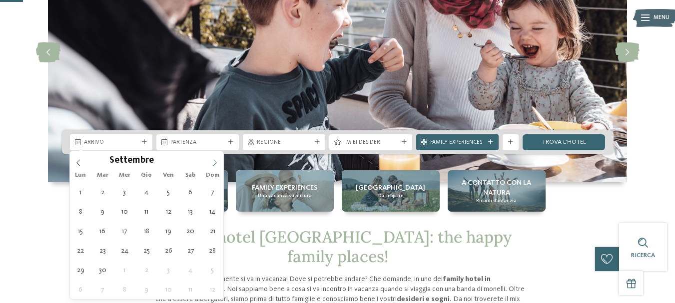
click at [217, 161] on icon at bounding box center [214, 162] width 7 height 7
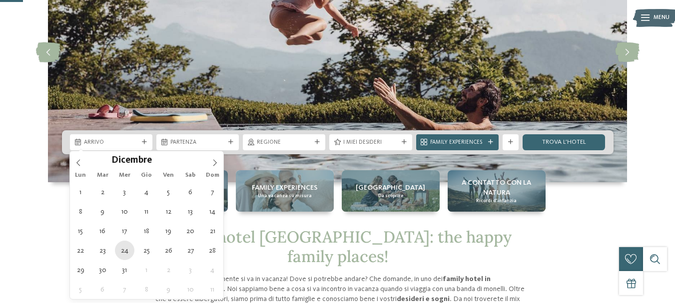
type div "[DATE]"
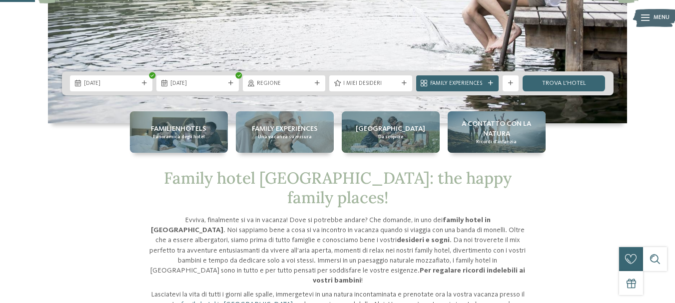
scroll to position [183, 0]
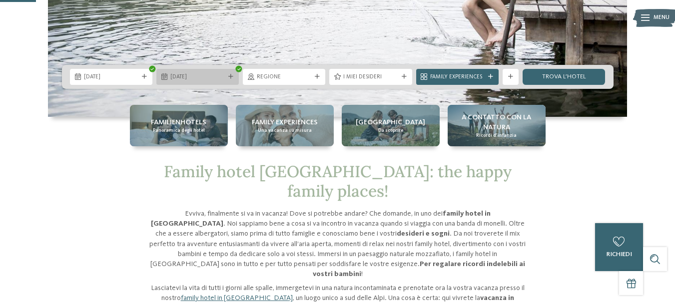
click at [229, 76] on icon at bounding box center [230, 76] width 5 height 5
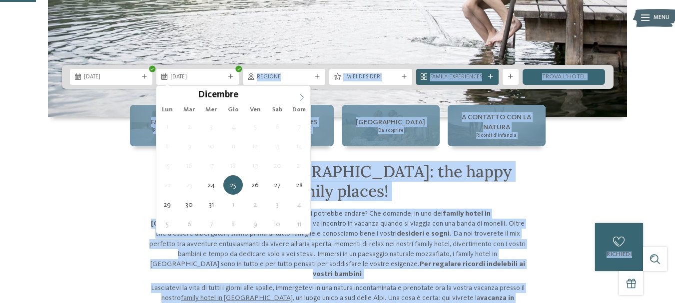
type input "****"
click at [301, 99] on icon at bounding box center [301, 97] width 7 height 7
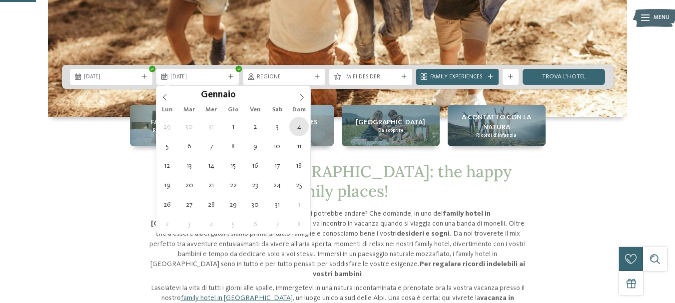
type div "[DATE]"
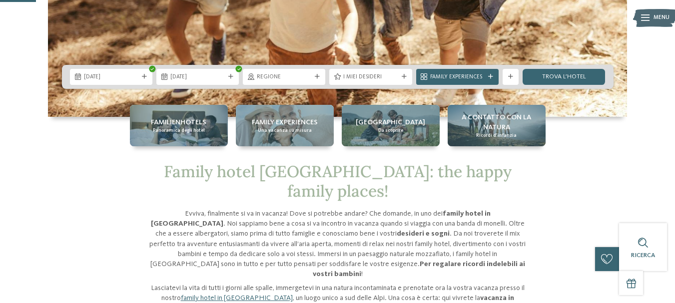
click at [317, 76] on icon at bounding box center [317, 76] width 5 height 5
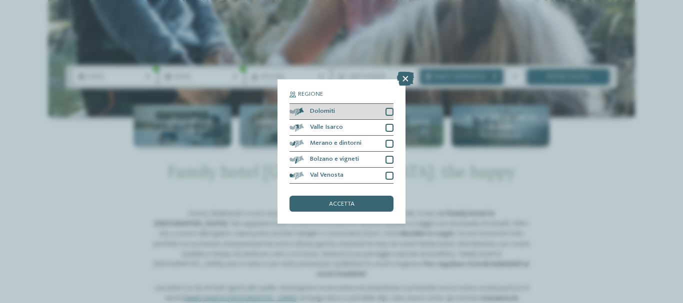
click at [321, 107] on div "Dolomiti" at bounding box center [341, 112] width 104 height 16
click at [350, 202] on span "accetta" at bounding box center [341, 204] width 25 height 6
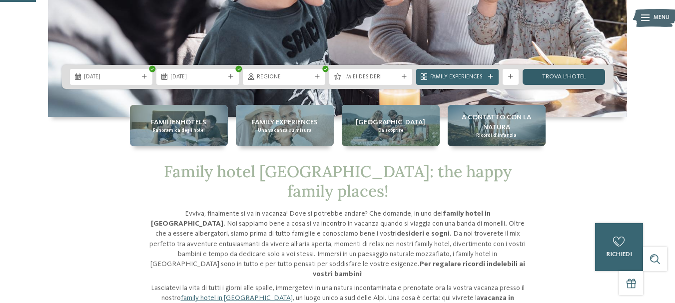
click at [554, 73] on link "trova l’hotel" at bounding box center [564, 77] width 82 height 16
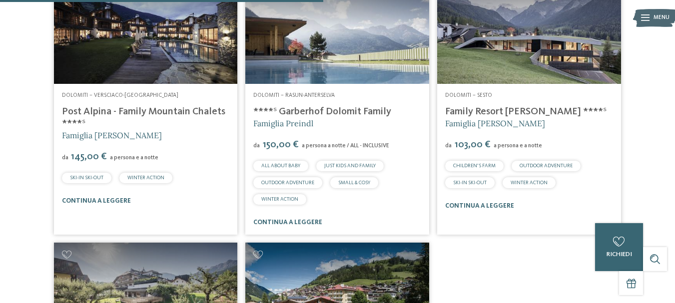
scroll to position [602, 0]
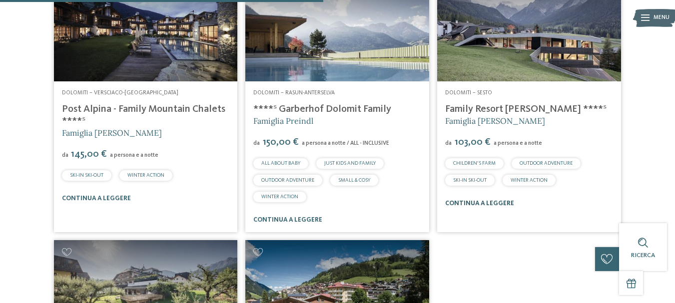
click at [481, 202] on link "continua a leggere" at bounding box center [479, 203] width 69 height 6
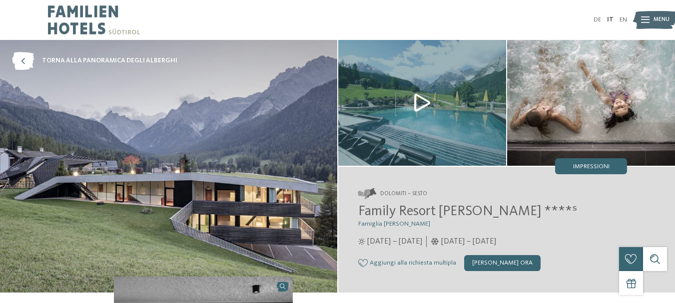
click at [669, 98] on img at bounding box center [591, 103] width 168 height 126
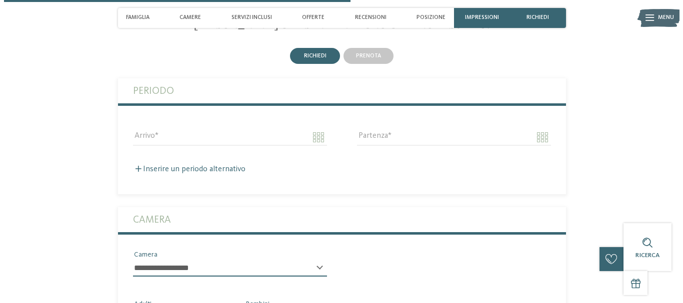
scroll to position [1311, 0]
